Goal: Task Accomplishment & Management: Manage account settings

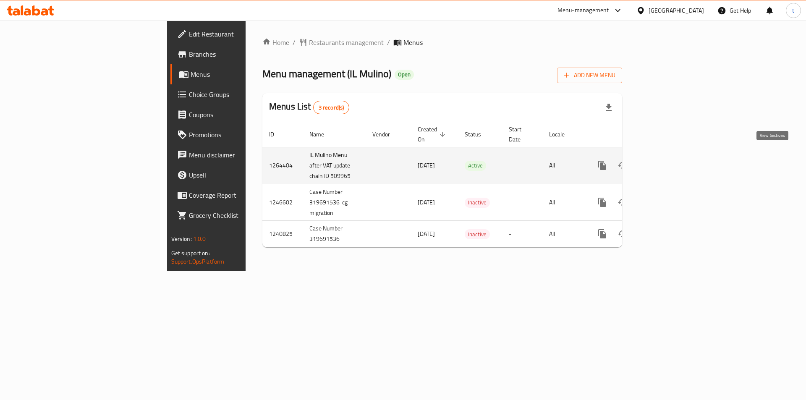
click at [673, 163] on link "enhanced table" at bounding box center [663, 165] width 20 height 20
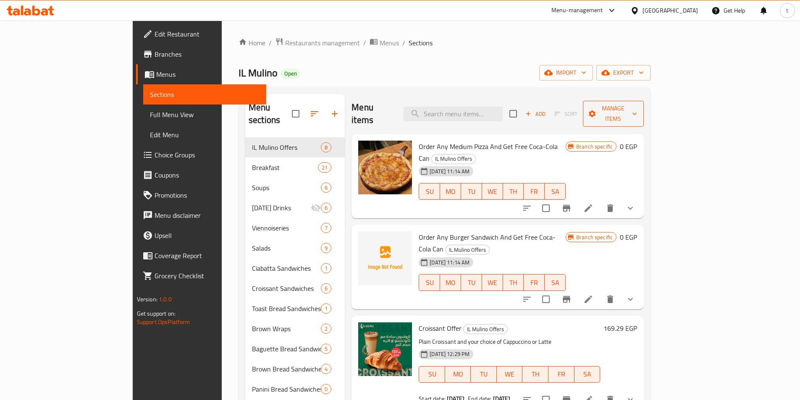
click at [638, 104] on span "Manage items" at bounding box center [614, 113] width 48 height 21
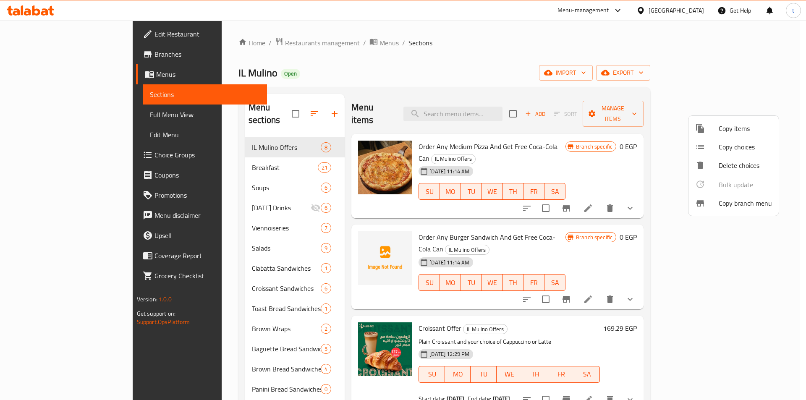
click at [730, 206] on span "Copy branch menu" at bounding box center [745, 203] width 53 height 10
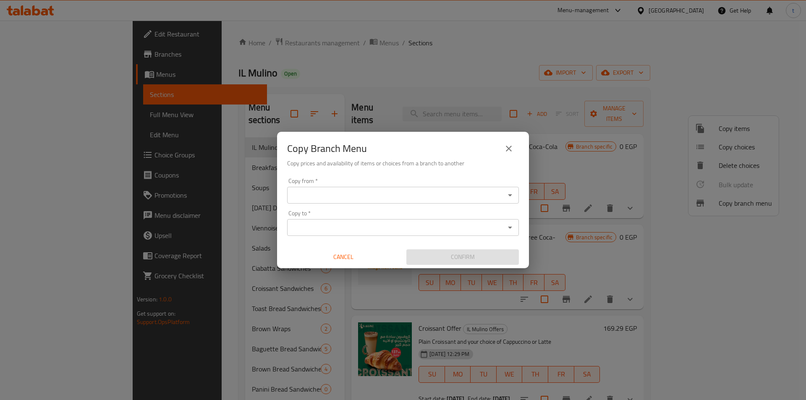
click at [508, 202] on div "Copy from *" at bounding box center [403, 195] width 232 height 17
click at [512, 193] on icon "Open" at bounding box center [510, 195] width 10 height 10
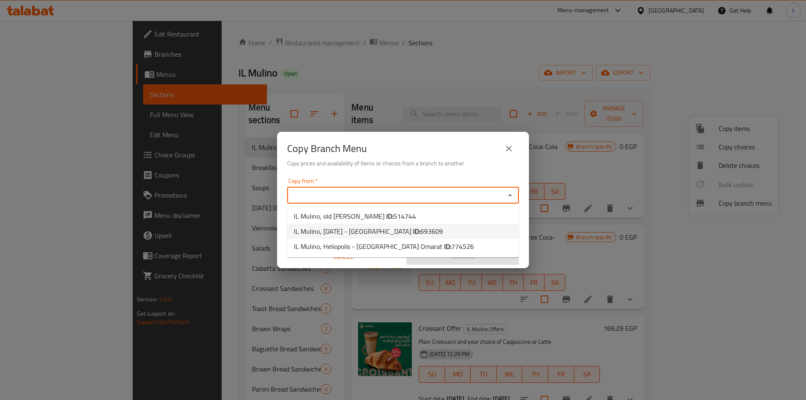
click at [438, 234] on span "693609" at bounding box center [431, 231] width 23 height 13
type input "IL Mulino, 6th of October - Dahshur Road"
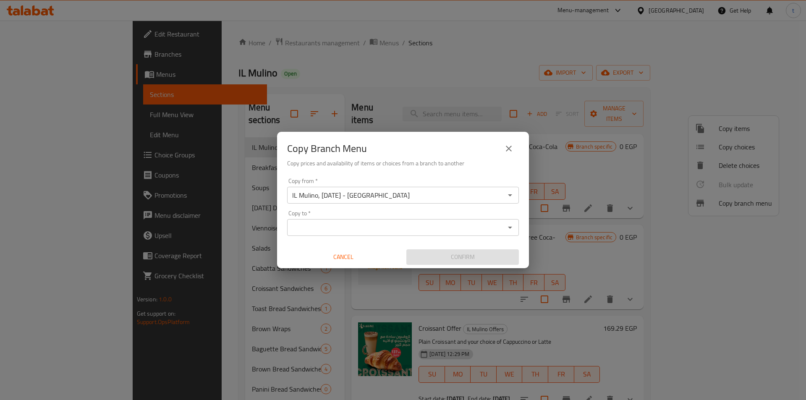
click at [504, 232] on div "Copy to *" at bounding box center [403, 227] width 232 height 17
click at [510, 226] on icon "Open" at bounding box center [510, 228] width 10 height 10
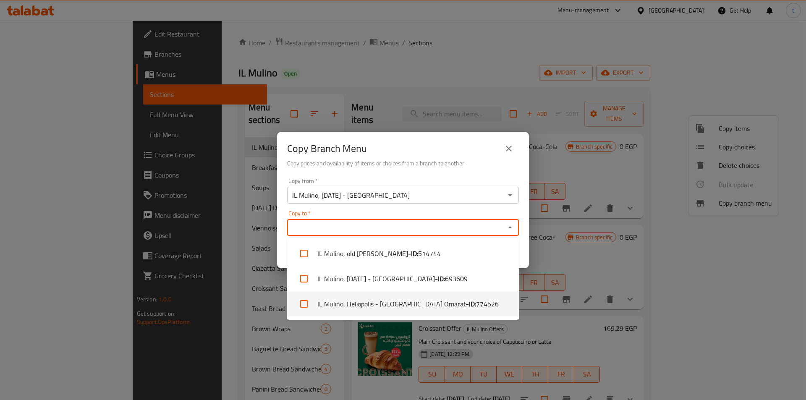
click at [476, 304] on span "774526" at bounding box center [487, 304] width 23 height 10
checkbox input "true"
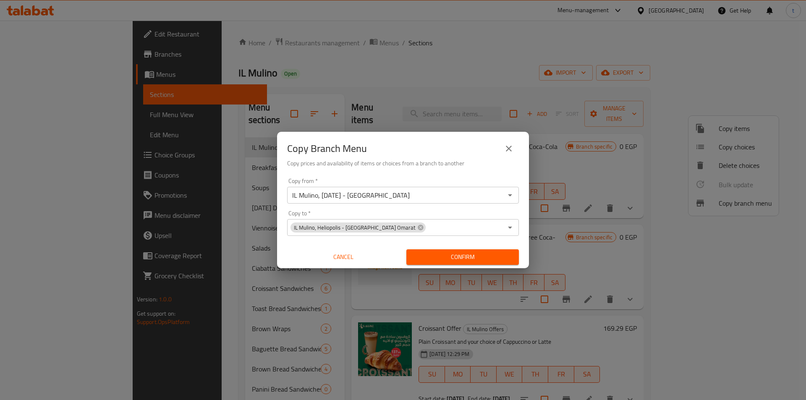
click at [478, 208] on div "Copy from   * IL Mulino, 6th of October - Dahshur Road Copy from * Copy to   * …" at bounding box center [403, 222] width 252 height 94
click at [465, 259] on span "Confirm" at bounding box center [462, 257] width 99 height 11
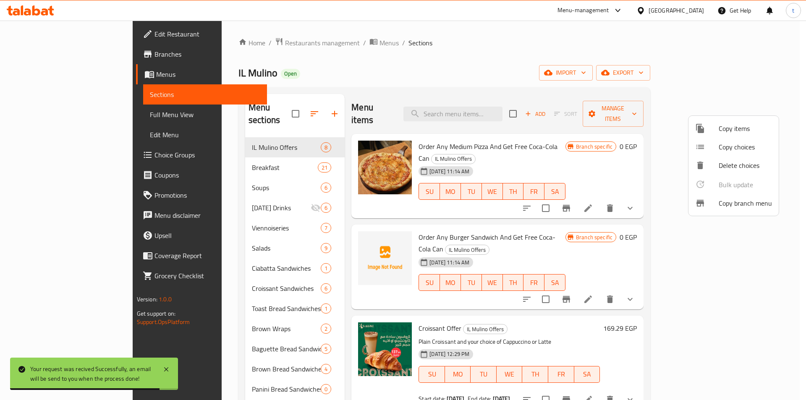
click at [60, 113] on div at bounding box center [403, 200] width 806 height 400
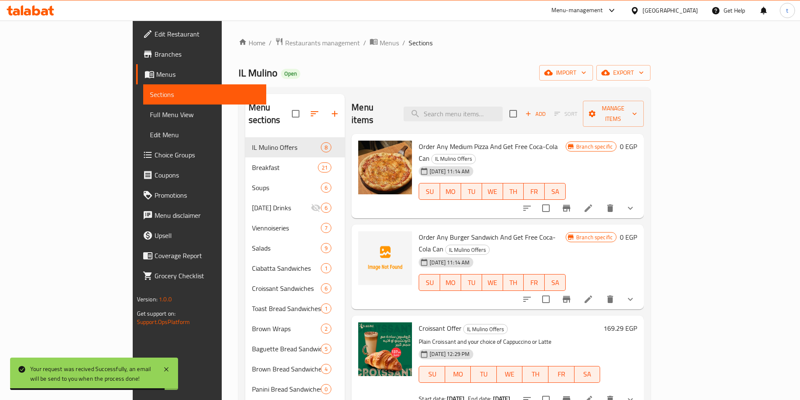
click at [150, 113] on span "Full Menu View" at bounding box center [205, 115] width 110 height 10
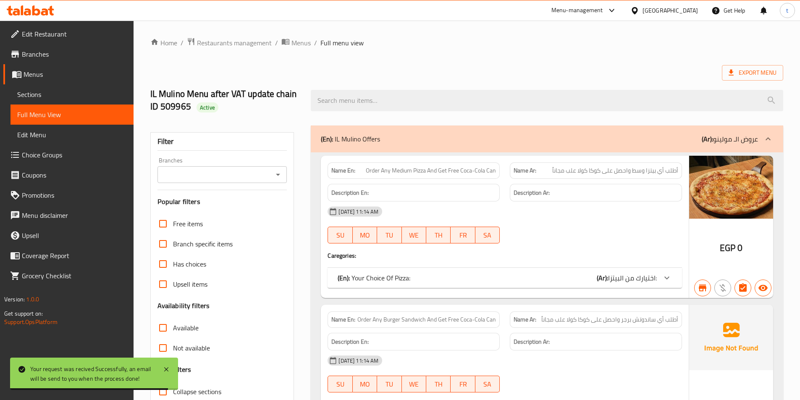
click at [278, 176] on icon "Open" at bounding box center [278, 175] width 4 height 2
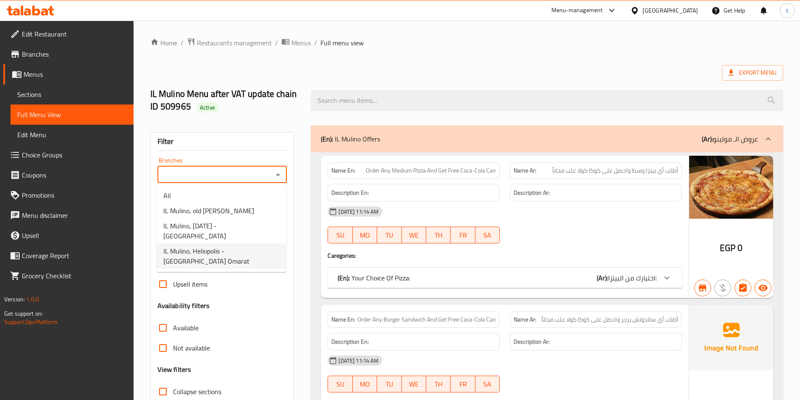
click at [230, 246] on span "IL Mulino, Heliopolis - El Sabaa Omarat" at bounding box center [221, 256] width 116 height 20
type input "IL Mulino, Heliopolis - El Sabaa Omarat"
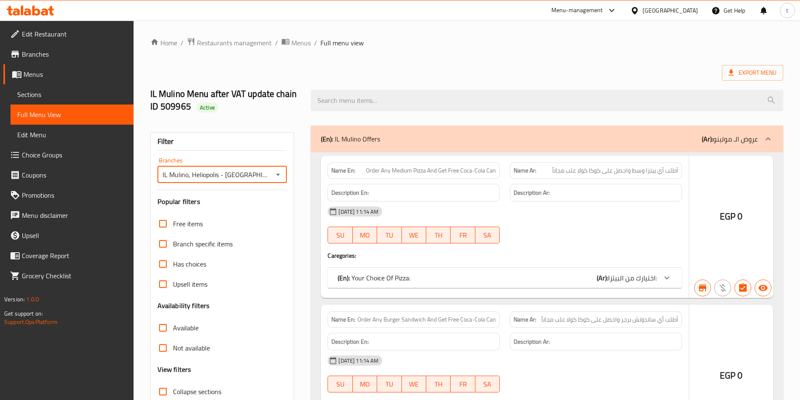
click at [165, 247] on div at bounding box center [400, 200] width 800 height 400
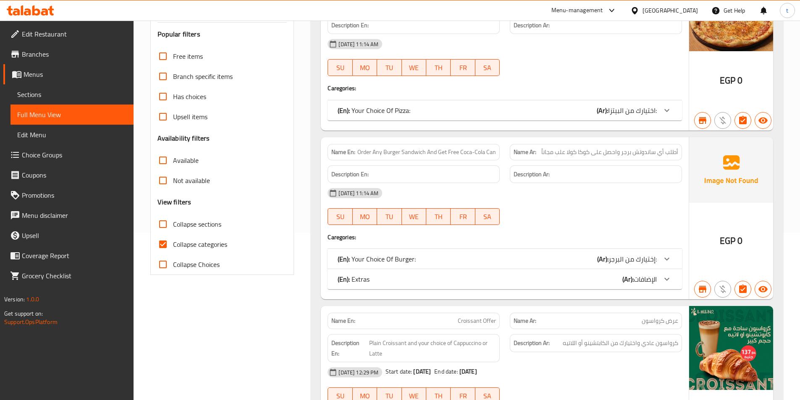
scroll to position [168, 0]
click at [166, 241] on input "Collapse categories" at bounding box center [163, 244] width 20 height 20
checkbox input "false"
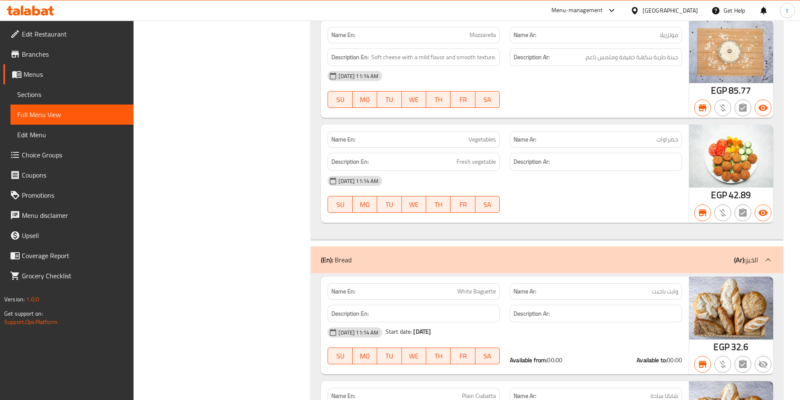
scroll to position [0, 0]
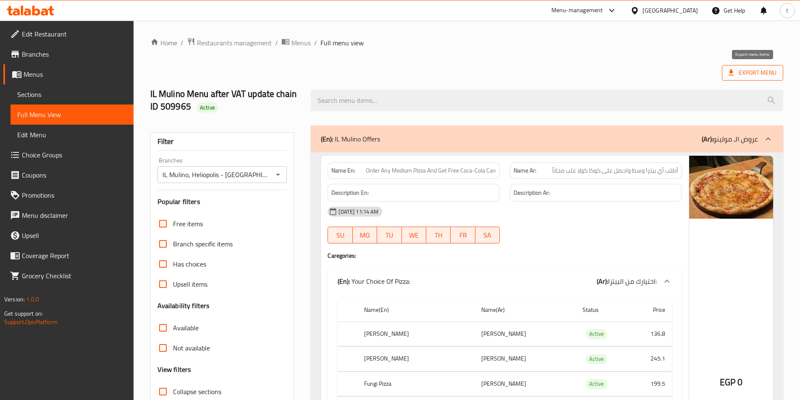
click at [745, 69] on span "Export Menu" at bounding box center [753, 73] width 48 height 11
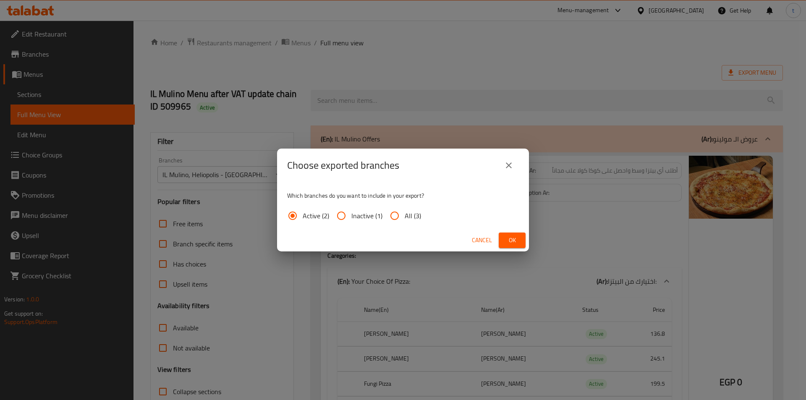
click at [388, 213] on input "All (3)" at bounding box center [395, 216] width 20 height 20
radio input "true"
click at [511, 234] on button "Ok" at bounding box center [512, 241] width 27 height 16
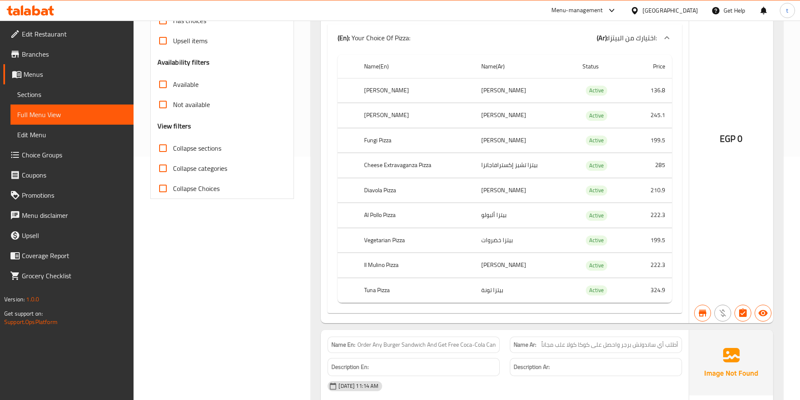
scroll to position [252, 0]
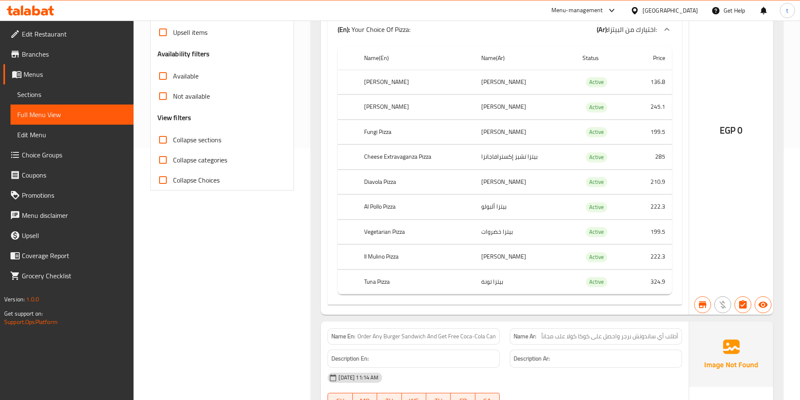
drag, startPoint x: 198, startPoint y: 320, endPoint x: 215, endPoint y: 307, distance: 21.8
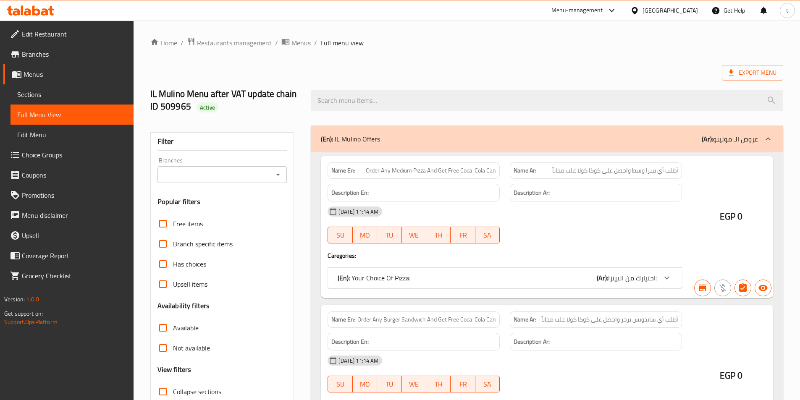
click at [46, 55] on span "Branches" at bounding box center [74, 54] width 105 height 10
click at [46, 53] on span "Branches" at bounding box center [74, 54] width 105 height 10
click at [40, 51] on span "Branches" at bounding box center [74, 54] width 105 height 10
